Goal: Transaction & Acquisition: Purchase product/service

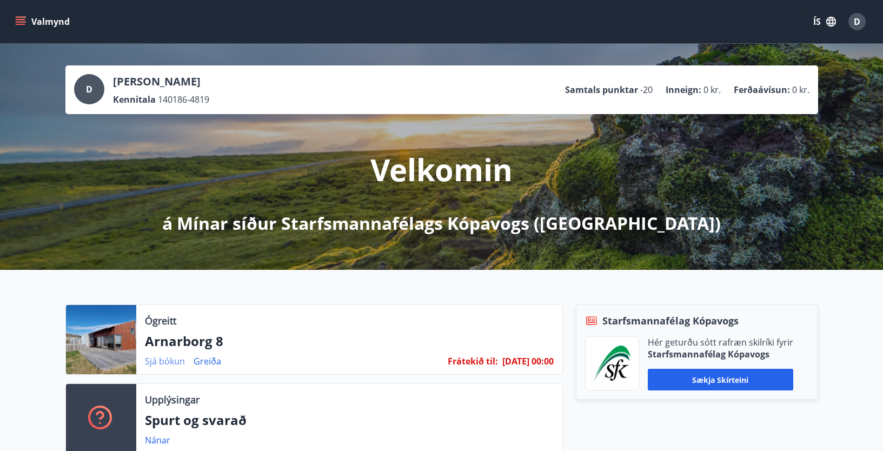
click at [167, 360] on link "Sjá bókun" at bounding box center [165, 361] width 40 height 12
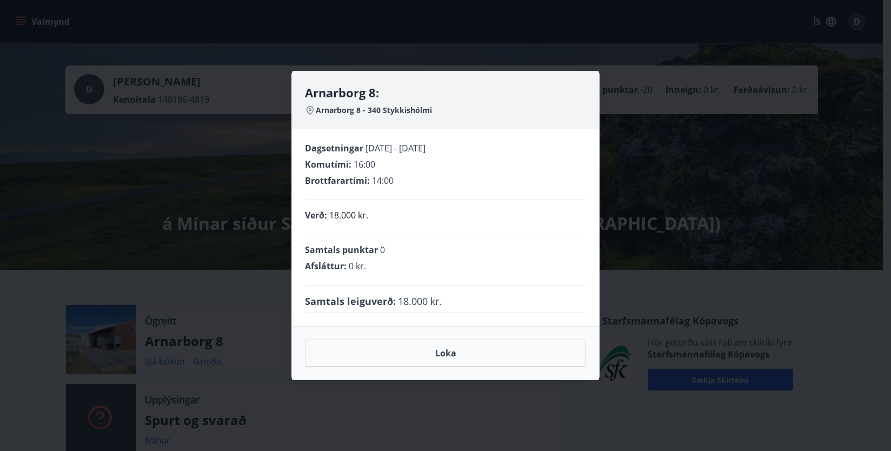
click at [446, 297] on div "Samtals leiguverð : 18.000 kr." at bounding box center [445, 301] width 281 height 14
click at [445, 349] on button "Loka" at bounding box center [445, 353] width 281 height 27
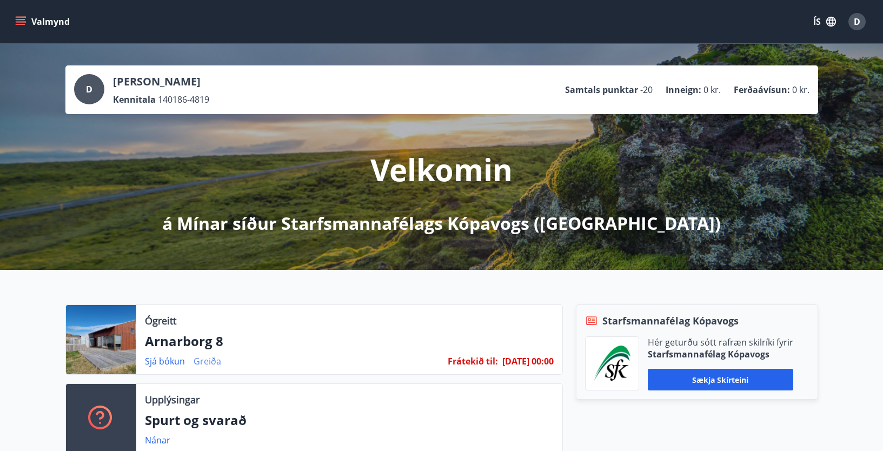
click at [210, 359] on link "Greiða" at bounding box center [208, 361] width 28 height 12
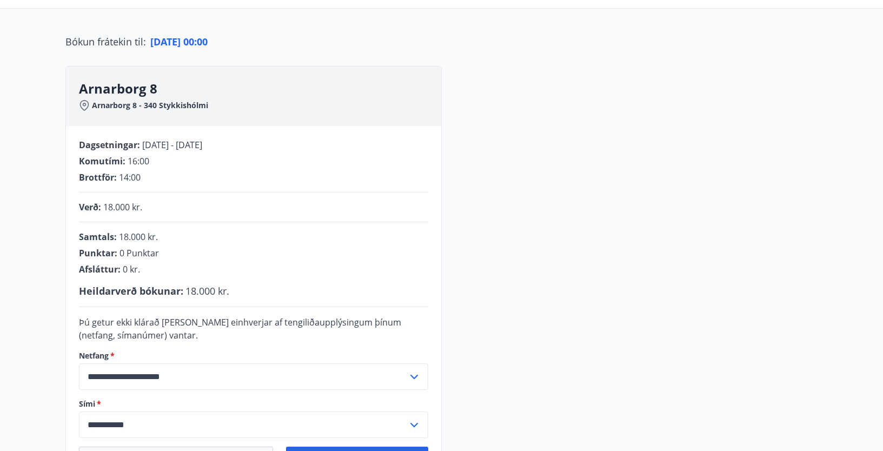
scroll to position [108, 0]
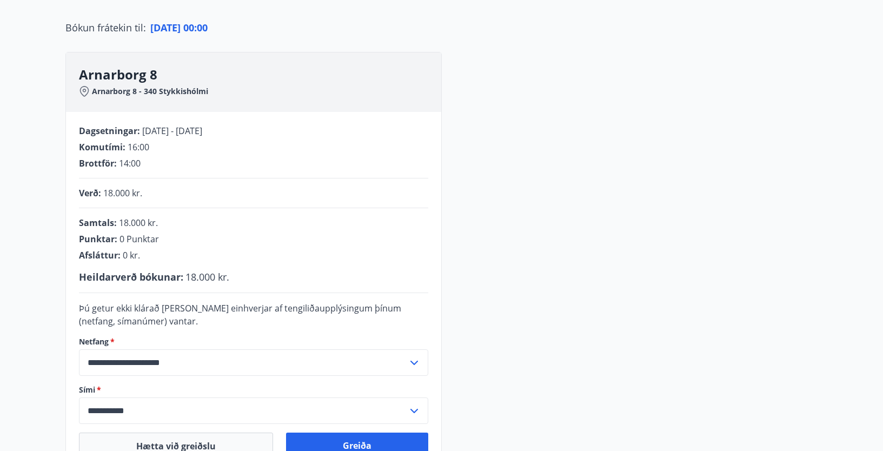
drag, startPoint x: 152, startPoint y: 198, endPoint x: 150, endPoint y: 193, distance: 5.8
click at [152, 197] on div "Verð : 18.000 kr." at bounding box center [253, 193] width 349 height 12
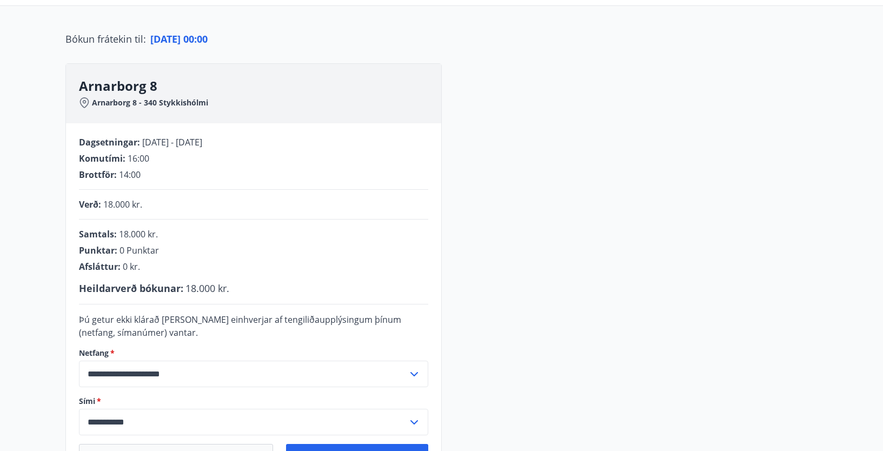
scroll to position [264, 0]
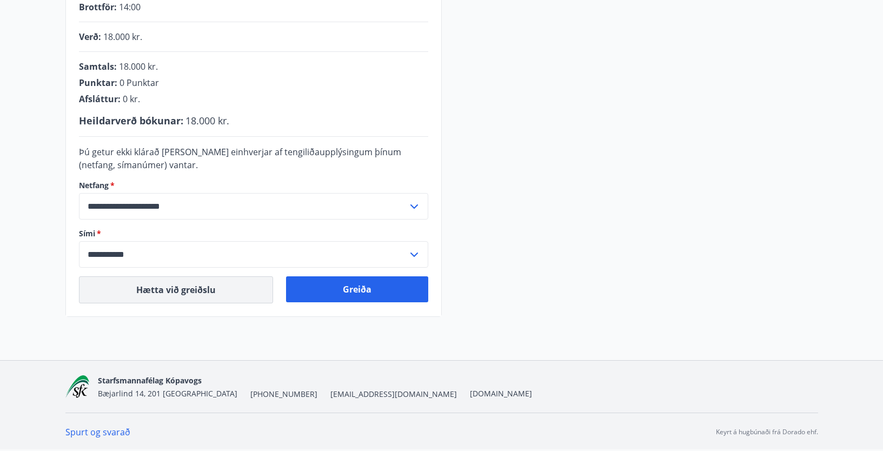
click at [228, 292] on button "Hætta við greiðslu" at bounding box center [176, 289] width 194 height 27
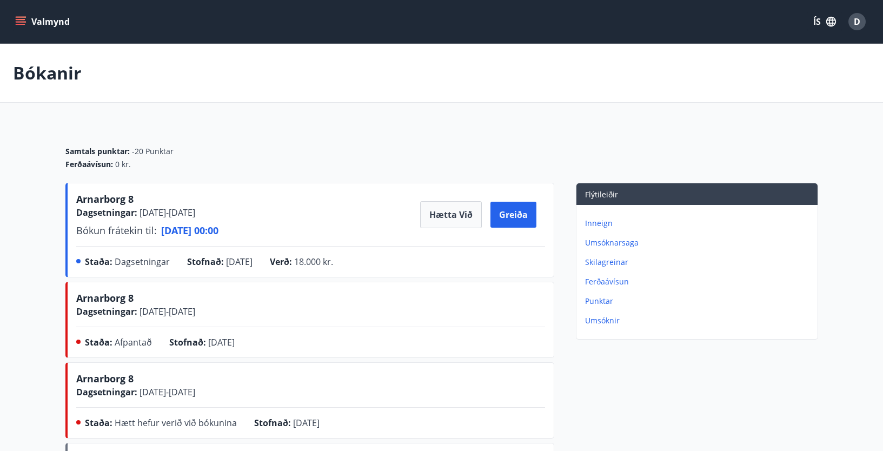
click at [323, 218] on div "Arnarborg 8 Dagsetningar : 19.09.2025 - 21.09.2025 Bókun frátekin til : 22.09.2…" at bounding box center [310, 214] width 469 height 45
click at [347, 131] on div "Samtals punktar : -20 Punktar Ferðaávísun : 0 kr." at bounding box center [441, 153] width 753 height 58
click at [348, 131] on div "Samtals punktar : -20 Punktar Ferðaávísun : 0 kr." at bounding box center [441, 153] width 753 height 58
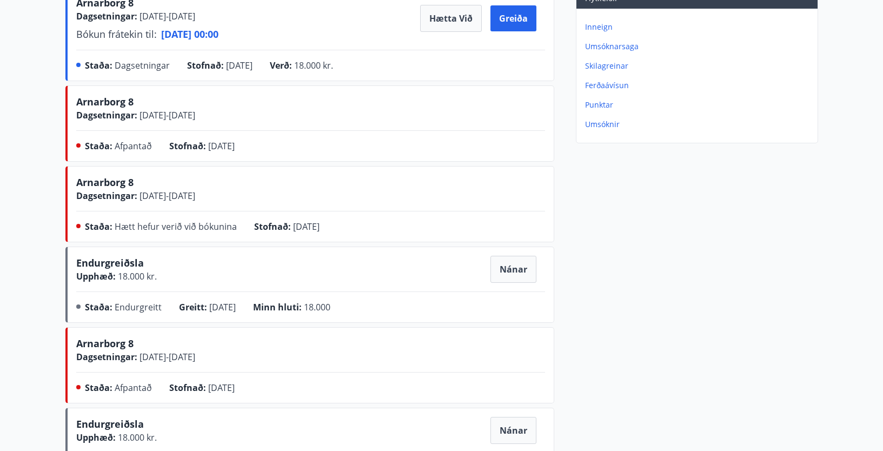
scroll to position [108, 0]
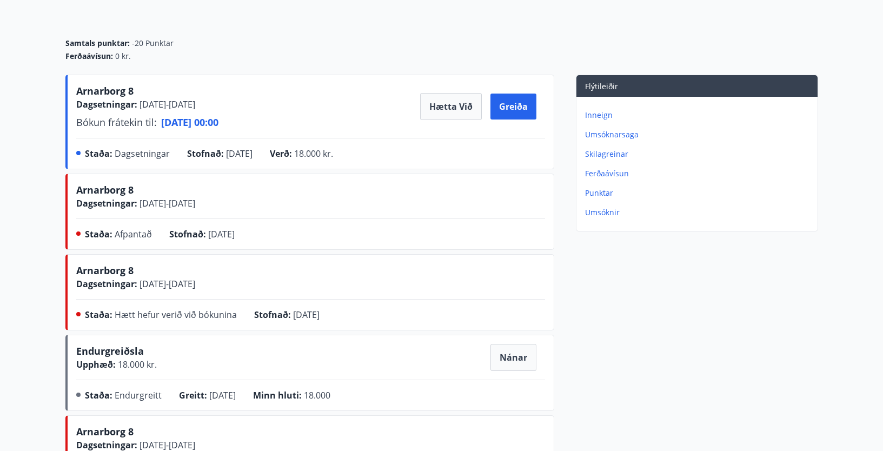
click at [22, 262] on main "Bókanir Samtals punktar : -20 Punktar Ferðaávísun : 0 kr. Arnarborg 8 Dagsetnin…" at bounding box center [441, 256] width 883 height 641
click at [350, 45] on div "Samtals punktar : -20 Punktar" at bounding box center [441, 43] width 753 height 11
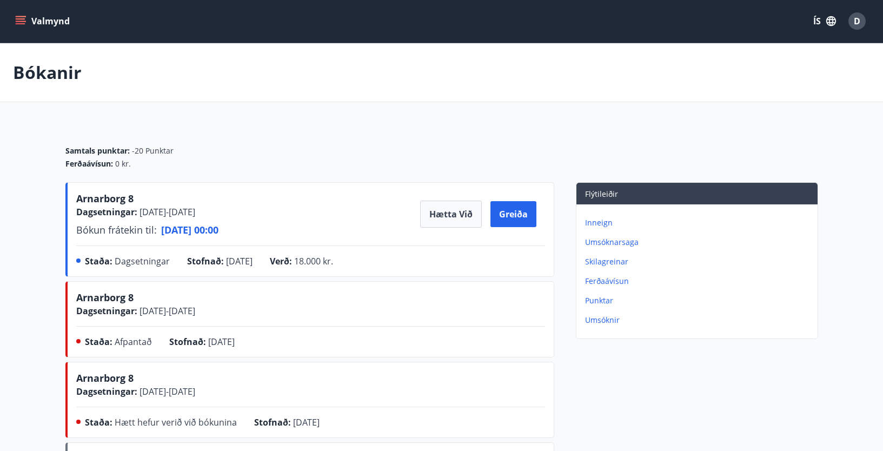
scroll to position [0, 0]
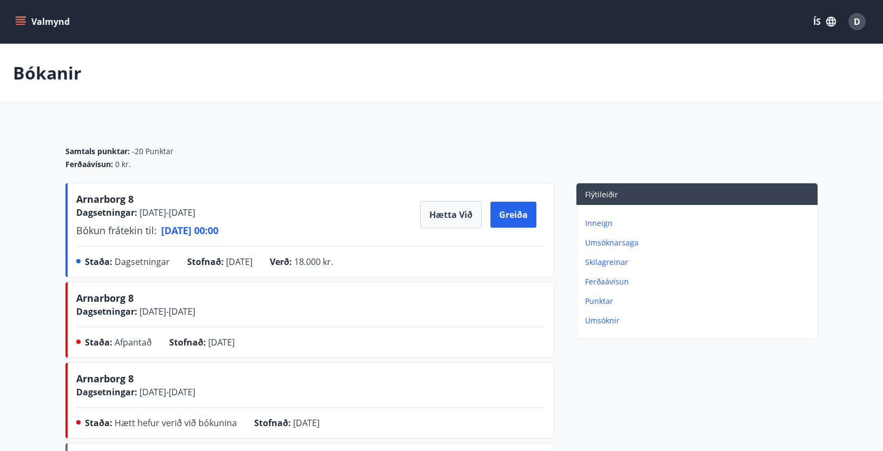
click at [379, 138] on div "Samtals punktar : -20 Punktar Ferðaávísun : 0 kr." at bounding box center [441, 153] width 753 height 58
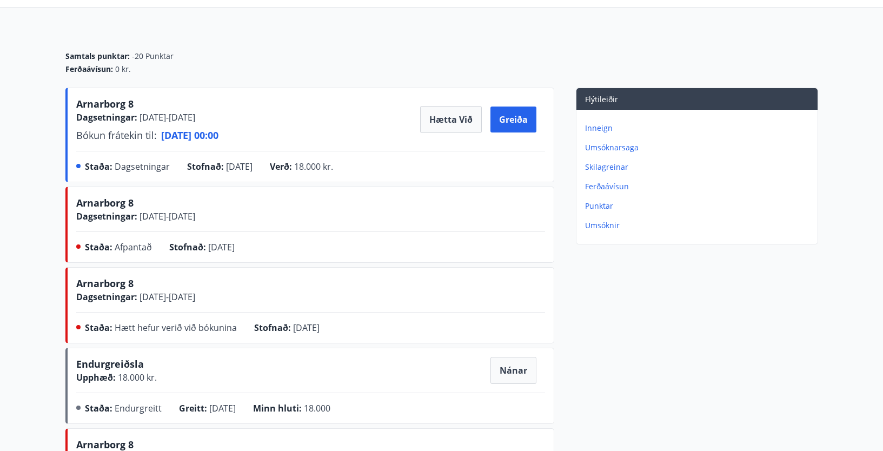
scroll to position [108, 0]
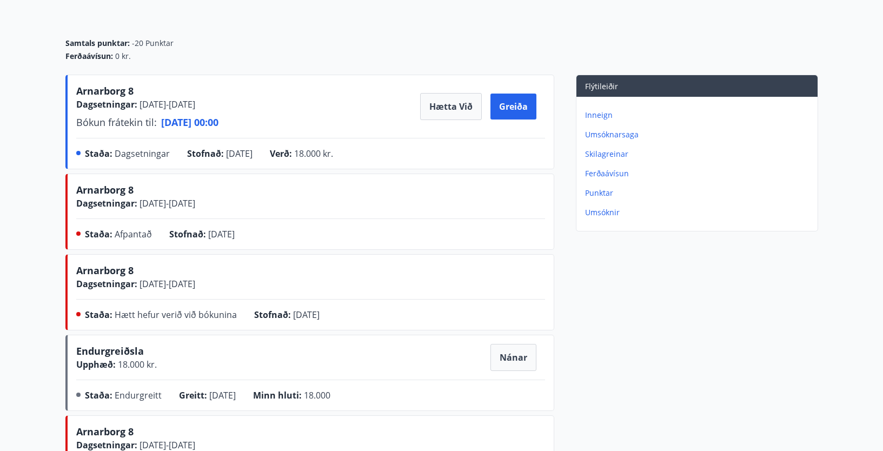
click at [404, 29] on div "Samtals punktar : -20 Punktar Ferðaávísun : 0 kr." at bounding box center [441, 45] width 753 height 58
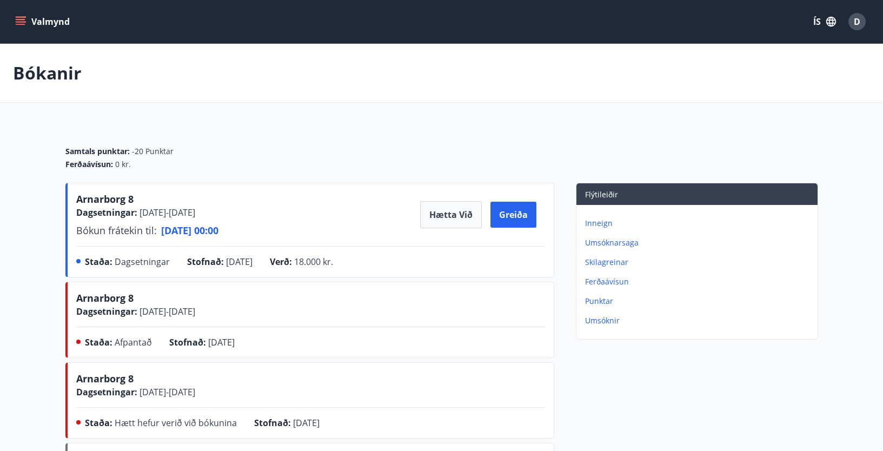
click at [446, 118] on main "Bókanir Samtals punktar : -20 Punktar Ferðaávísun : 0 kr. Arnarborg 8 Dagsetnin…" at bounding box center [441, 364] width 883 height 641
drag, startPoint x: 520, startPoint y: 210, endPoint x: 548, endPoint y: 104, distance: 109.1
click at [548, 104] on main "Bókanir Samtals punktar : -20 Punktar Ferðaávísun : 0 kr. Arnarborg 8 Dagsetnin…" at bounding box center [441, 364] width 883 height 641
click at [353, 141] on div "Samtals punktar : -20 Punktar Ferðaávísun : 0 kr." at bounding box center [441, 153] width 753 height 58
click at [543, 134] on div "Samtals punktar : -20 Punktar Ferðaávísun : 0 kr." at bounding box center [441, 153] width 753 height 58
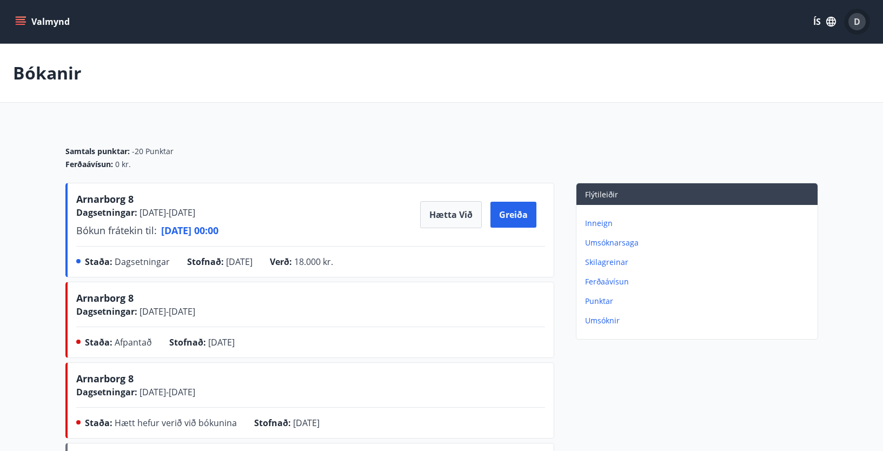
click at [858, 18] on span "D" at bounding box center [857, 22] width 6 height 12
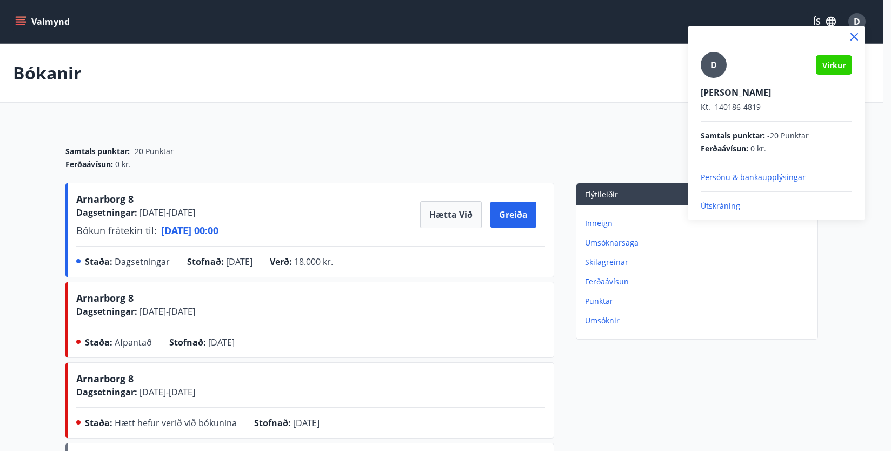
click at [530, 113] on div at bounding box center [445, 225] width 891 height 451
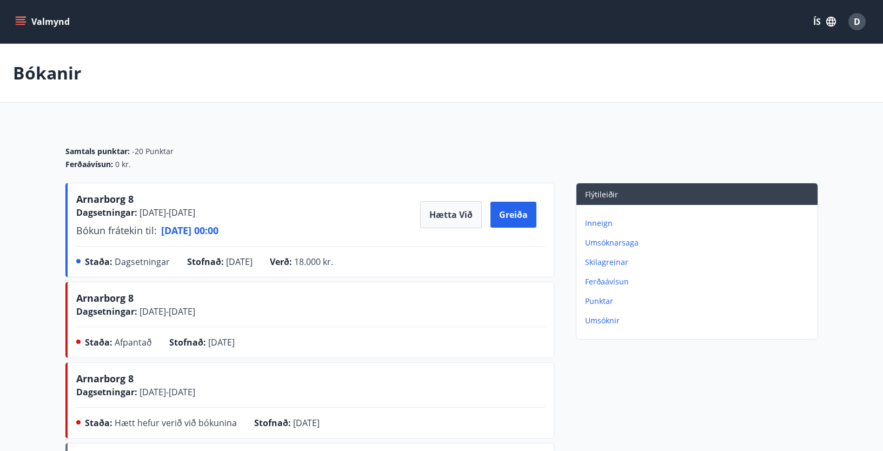
click at [42, 22] on button "Valmynd" at bounding box center [43, 21] width 61 height 19
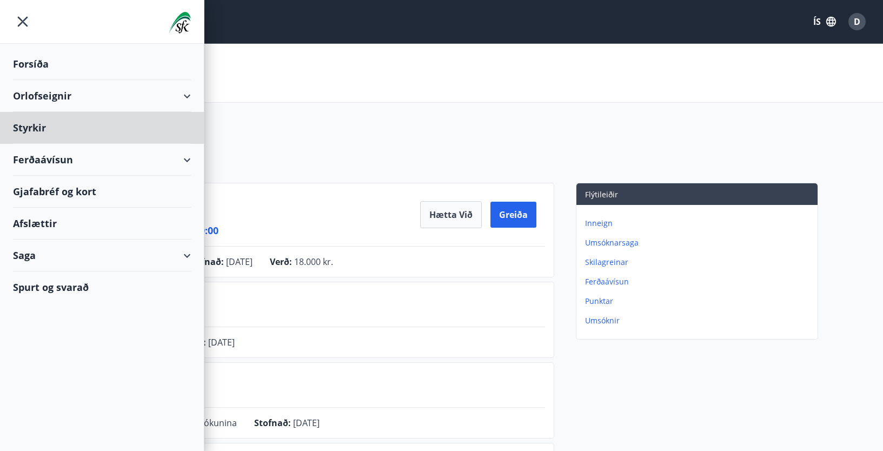
click at [25, 61] on div "Forsíða" at bounding box center [102, 64] width 178 height 32
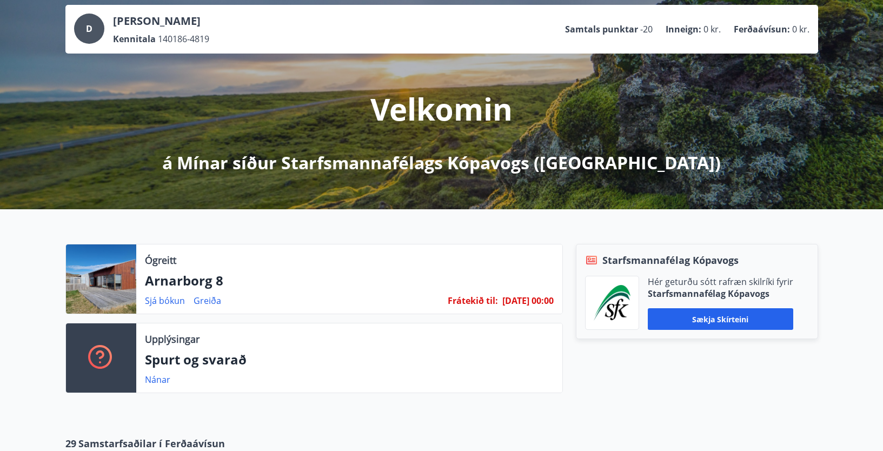
scroll to position [54, 0]
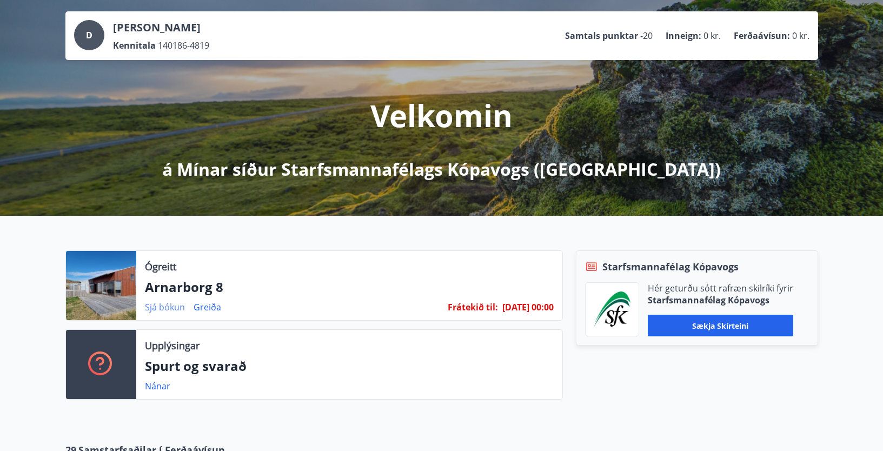
click at [156, 305] on link "Sjá bókun" at bounding box center [165, 307] width 40 height 12
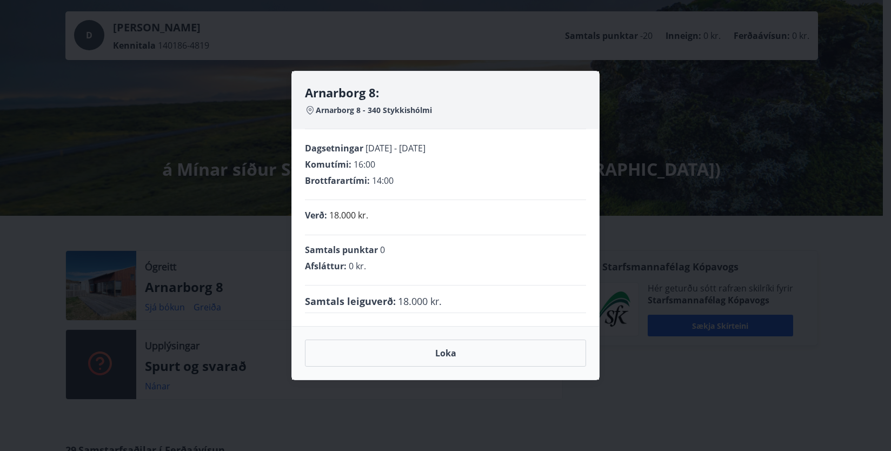
click at [383, 414] on div "Arnarborg 8: Arnarborg 8 - 340 Stykkishólmi Dagsetningar 19.09.2025 - 21.09.202…" at bounding box center [445, 225] width 891 height 451
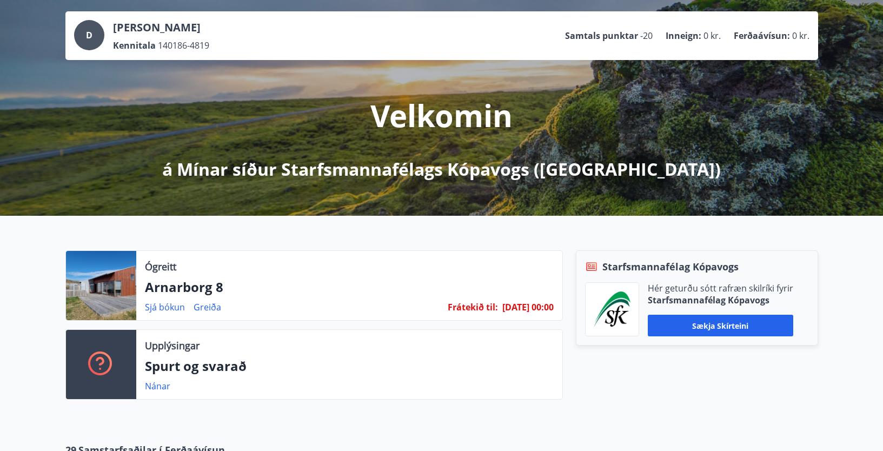
click at [616, 387] on div "Starfsmannafélag Kópavogs Hér geturðu sótt rafræn skilríki fyrir Starfsmannafél…" at bounding box center [690, 329] width 255 height 158
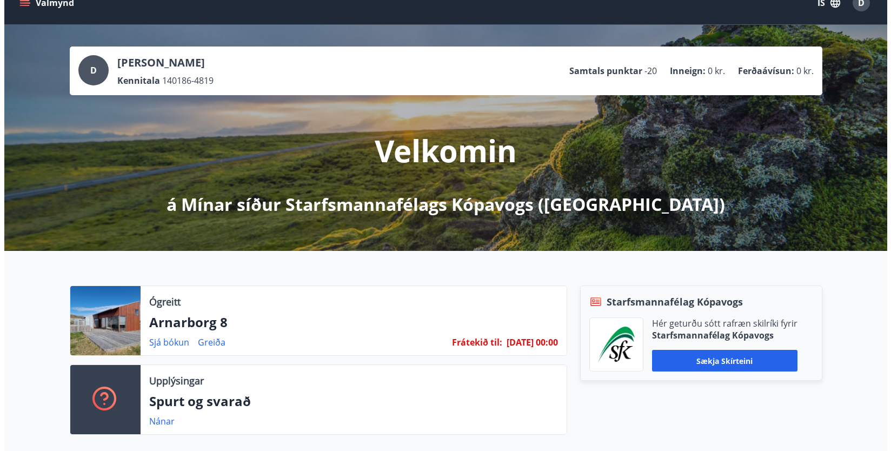
scroll to position [0, 0]
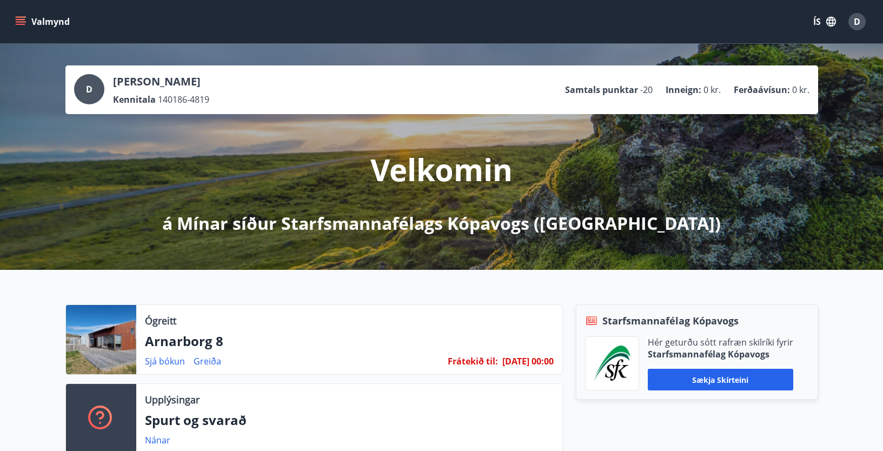
click at [40, 19] on button "Valmynd" at bounding box center [43, 21] width 61 height 19
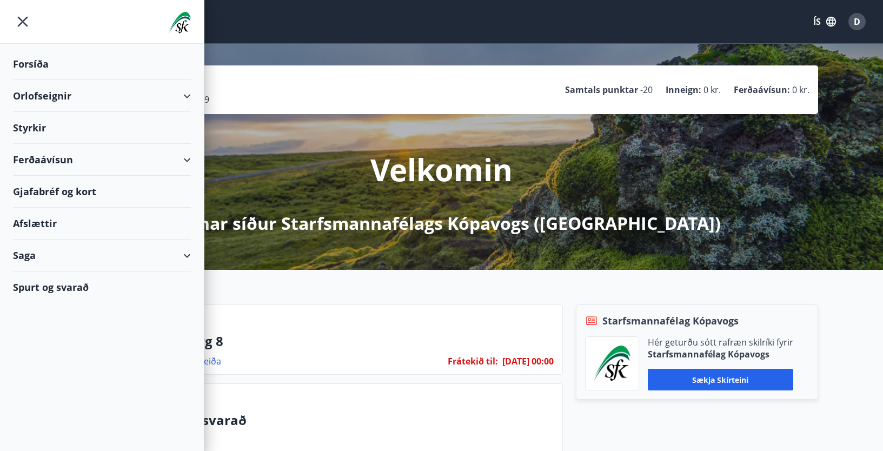
click at [187, 91] on div "Orlofseignir" at bounding box center [102, 96] width 178 height 32
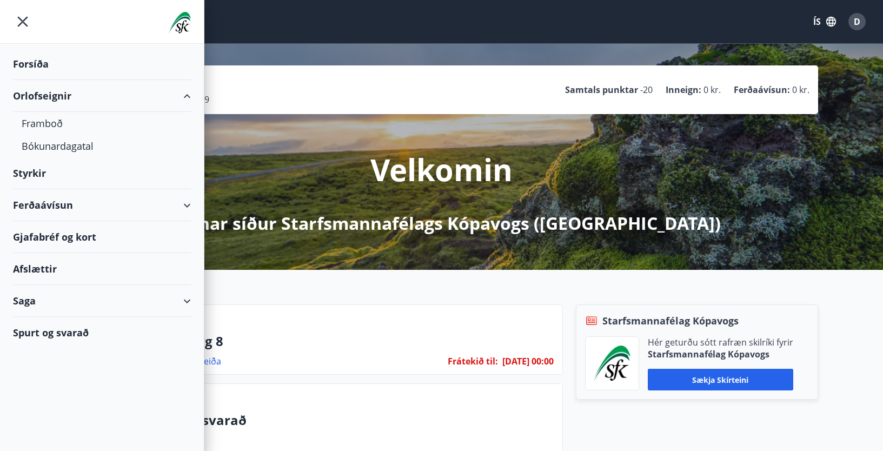
click at [187, 91] on div "Orlofseignir" at bounding box center [102, 96] width 178 height 32
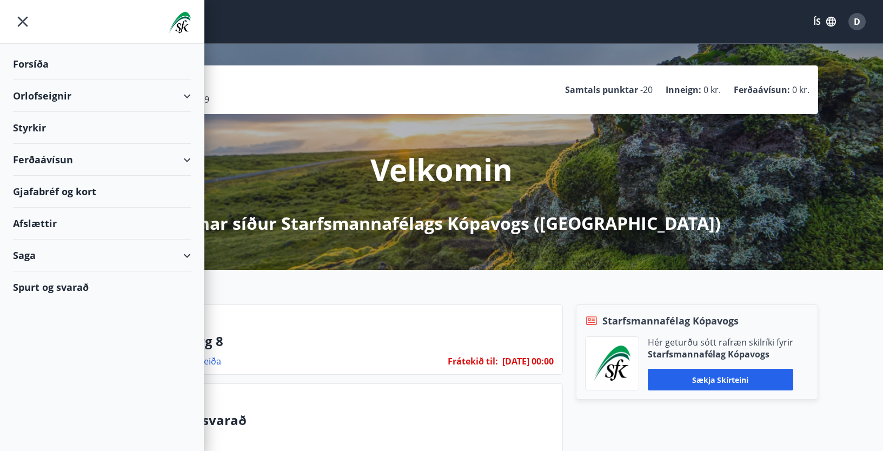
click at [54, 96] on div "Orlofseignir" at bounding box center [102, 96] width 178 height 32
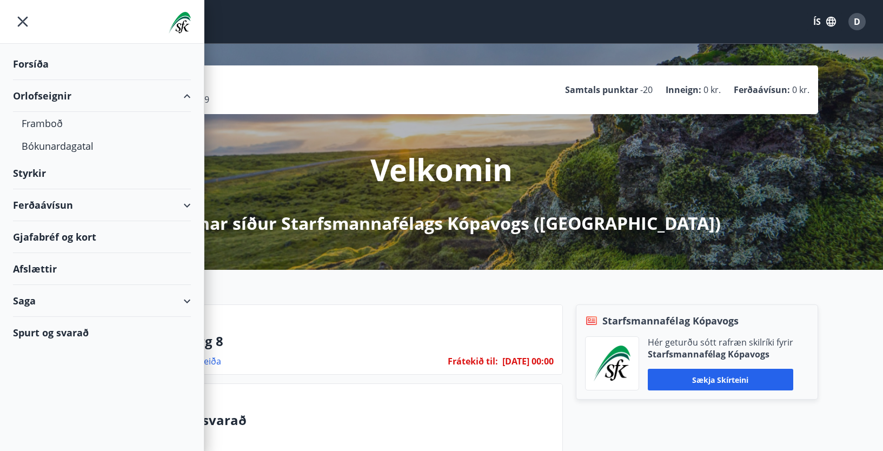
click at [185, 93] on div "Orlofseignir" at bounding box center [102, 96] width 178 height 32
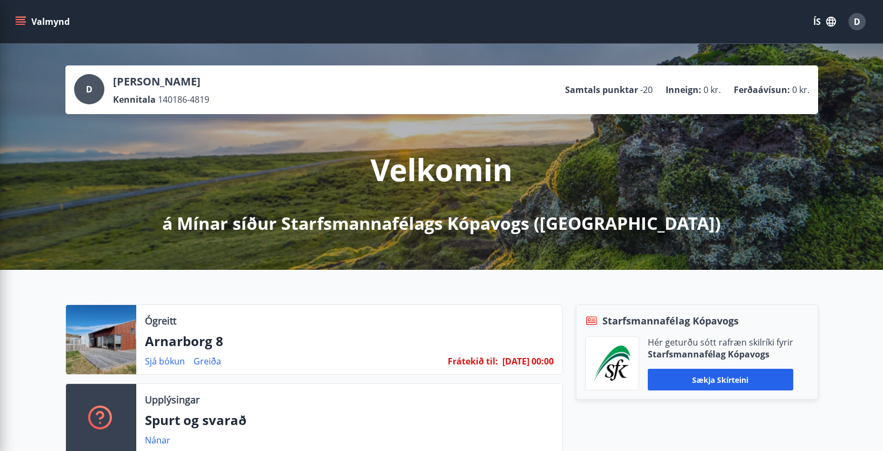
click at [297, 147] on div "Velkomin á Mínar síður Starfsmannafélags Kópavogs (SfK)" at bounding box center [442, 174] width 606 height 121
click at [856, 21] on span "D" at bounding box center [857, 22] width 6 height 12
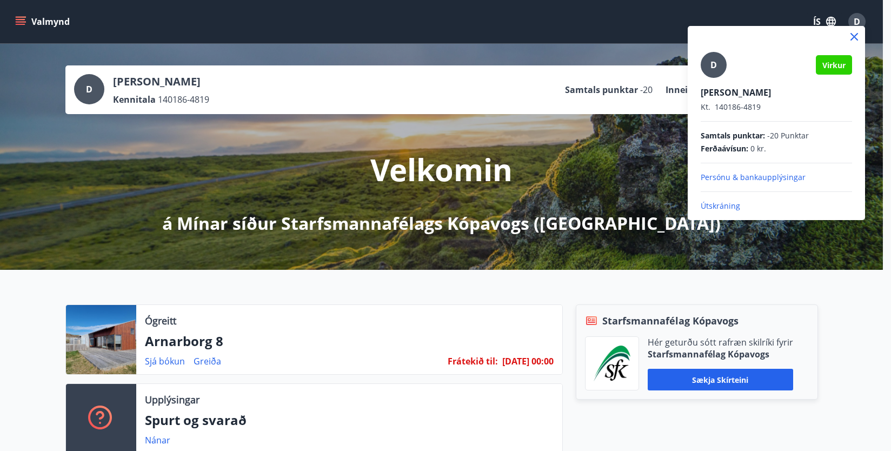
click at [712, 205] on p "Útskráning" at bounding box center [776, 206] width 151 height 11
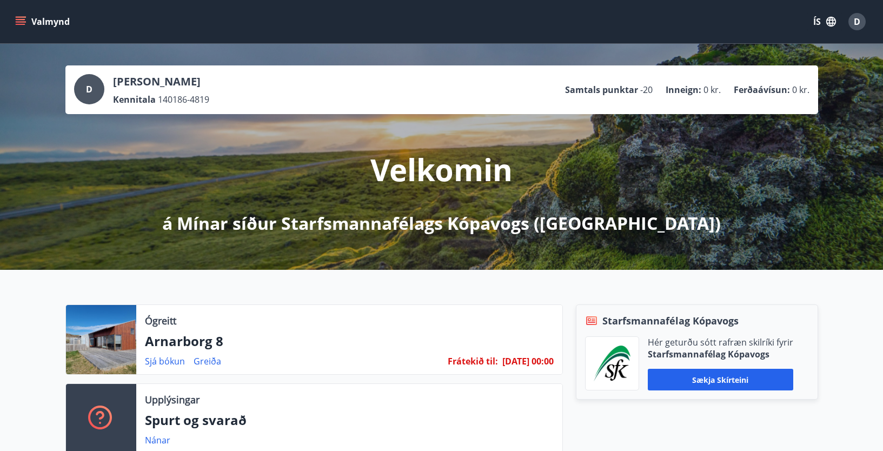
click at [22, 20] on icon "menu" at bounding box center [21, 19] width 10 height 1
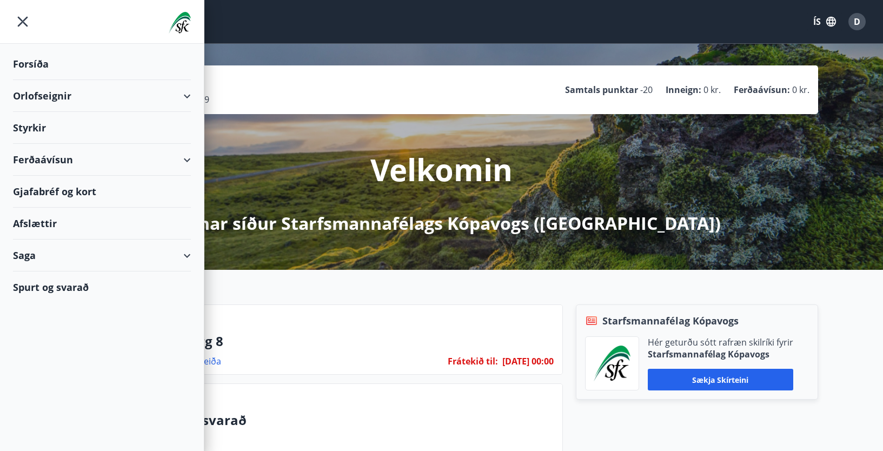
click at [188, 252] on div "Saga" at bounding box center [102, 256] width 178 height 32
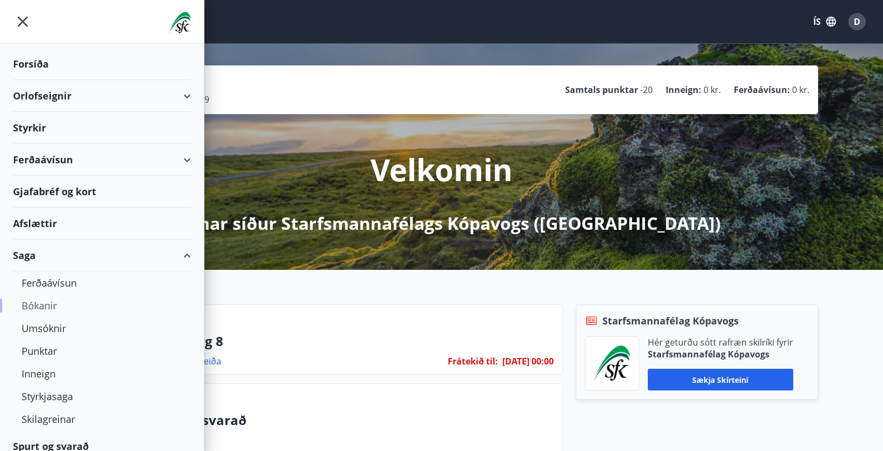
click at [44, 302] on div "Bókanir" at bounding box center [102, 305] width 161 height 23
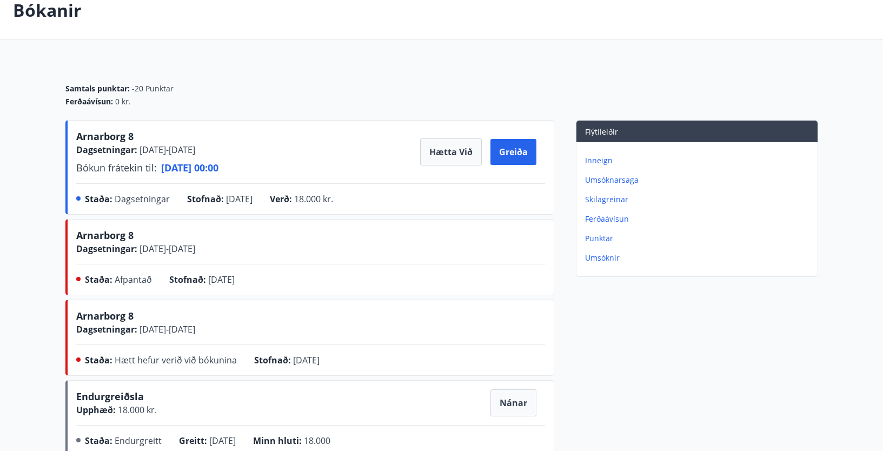
scroll to position [54, 0]
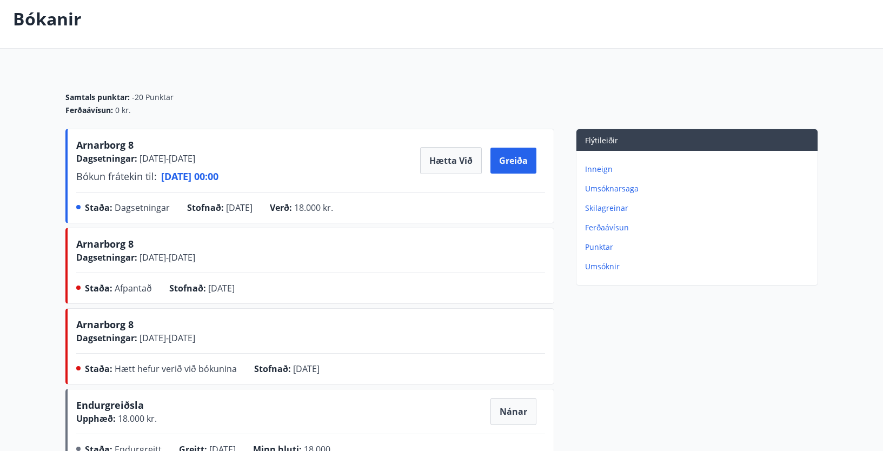
click at [273, 98] on div "Samtals punktar : -20 Punktar" at bounding box center [441, 97] width 753 height 11
click at [600, 169] on p "Inneign" at bounding box center [699, 169] width 228 height 11
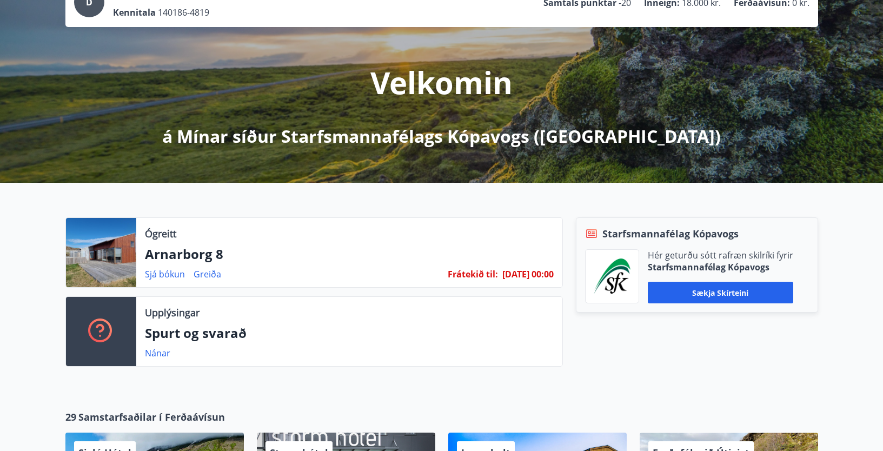
scroll to position [108, 0]
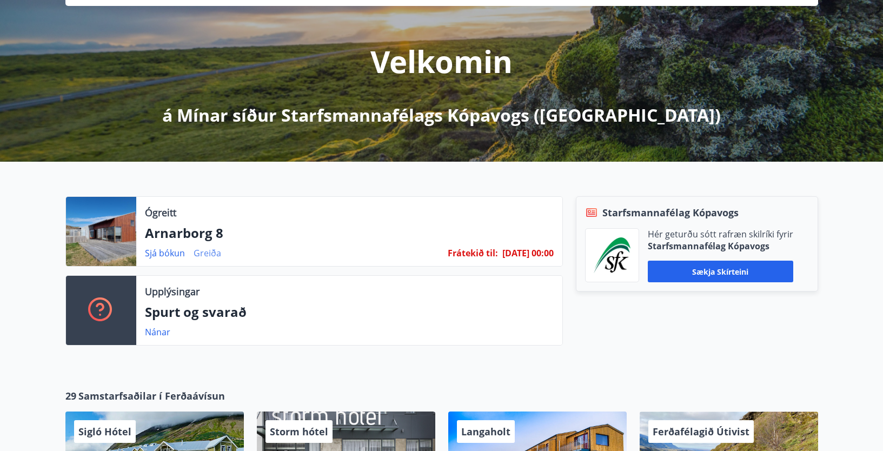
click at [209, 251] on link "Greiða" at bounding box center [208, 253] width 28 height 12
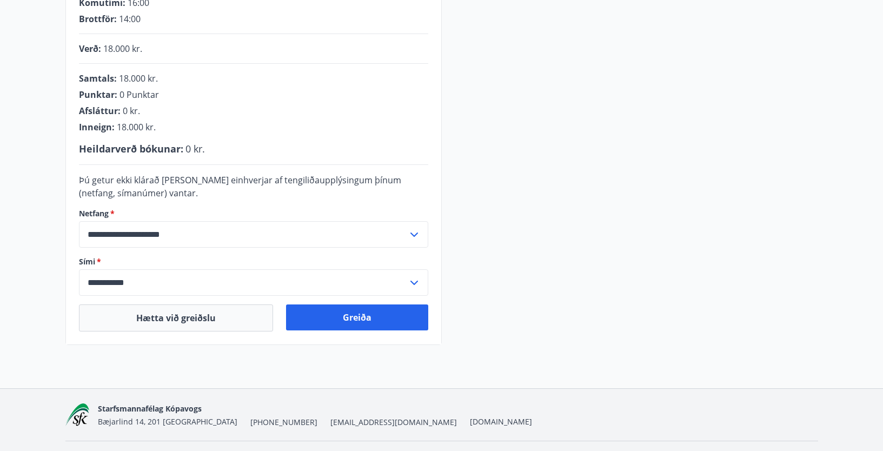
scroll to position [270, 0]
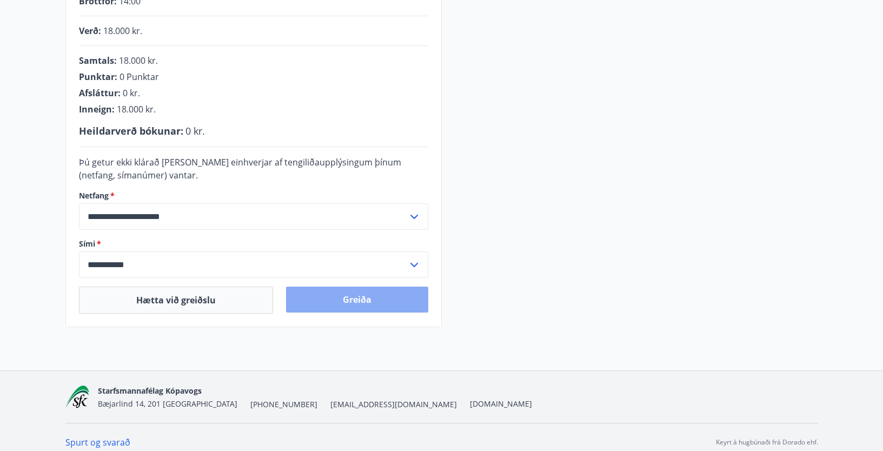
click at [331, 294] on button "Greiða" at bounding box center [357, 300] width 142 height 26
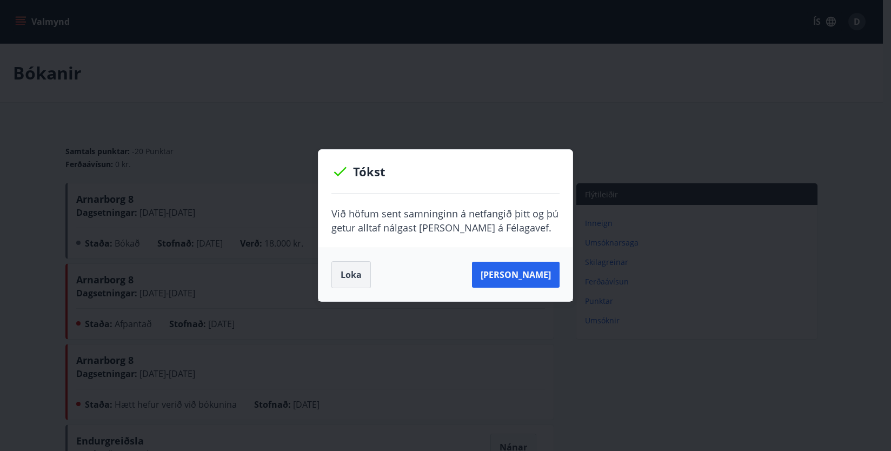
click at [348, 273] on button "Loka" at bounding box center [350, 274] width 39 height 27
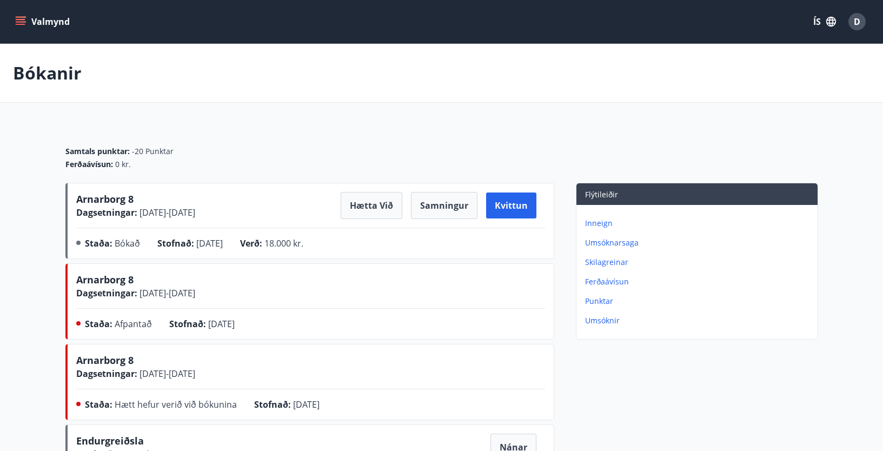
click at [331, 103] on main "Bókanir Samtals punktar : -20 Punktar Ferðaávísun : 0 kr. Arnarborg 8 Dagsetnin…" at bounding box center [441, 355] width 883 height 622
click at [853, 19] on div "D" at bounding box center [856, 21] width 17 height 17
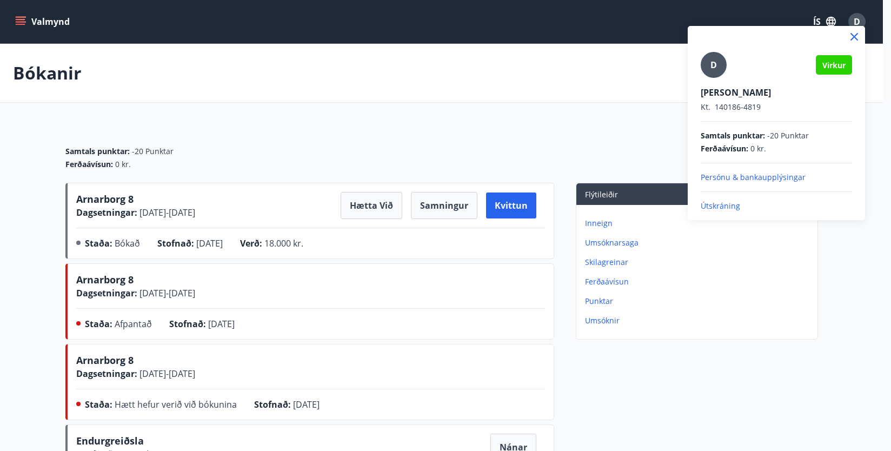
click at [731, 204] on p "Útskráning" at bounding box center [776, 206] width 151 height 11
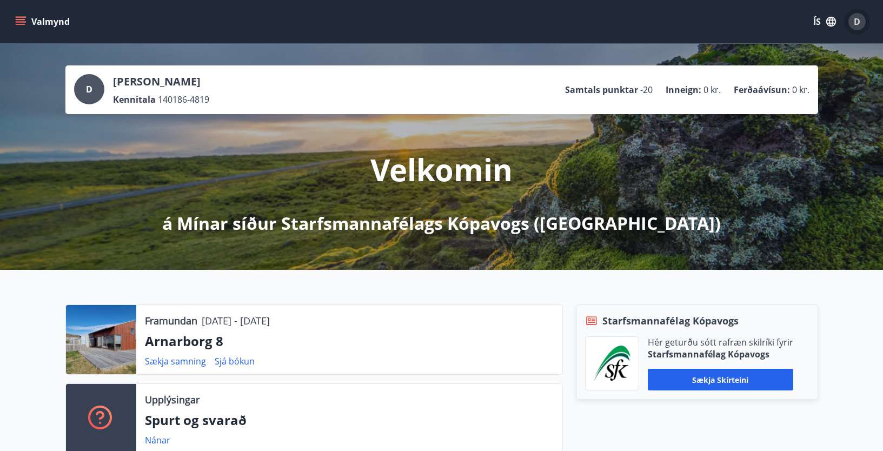
click at [858, 18] on span "D" at bounding box center [857, 22] width 6 height 12
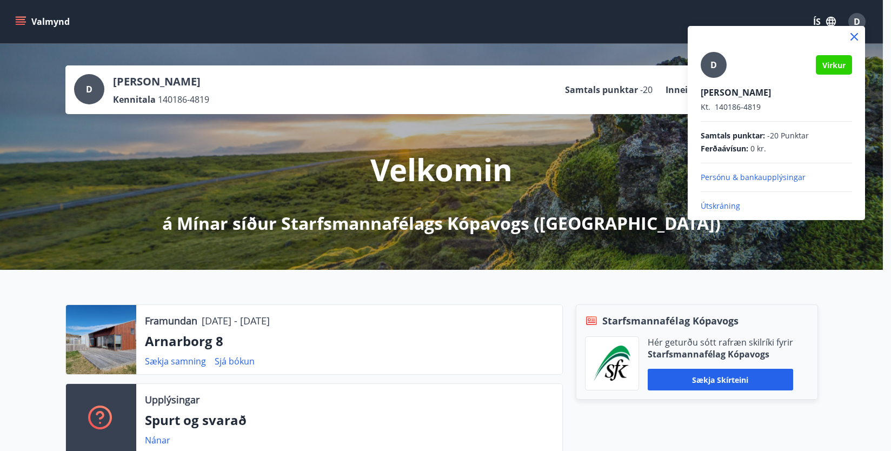
click at [477, 276] on div at bounding box center [445, 225] width 891 height 451
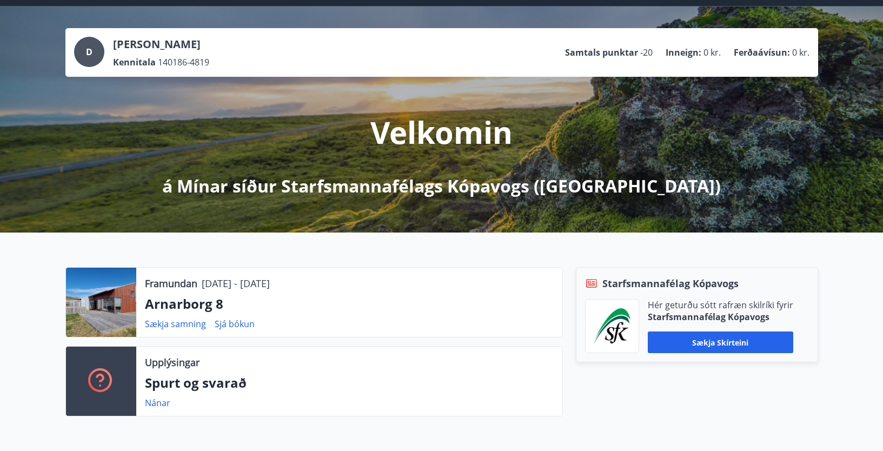
scroll to position [54, 0]
